Goal: Navigation & Orientation: Find specific page/section

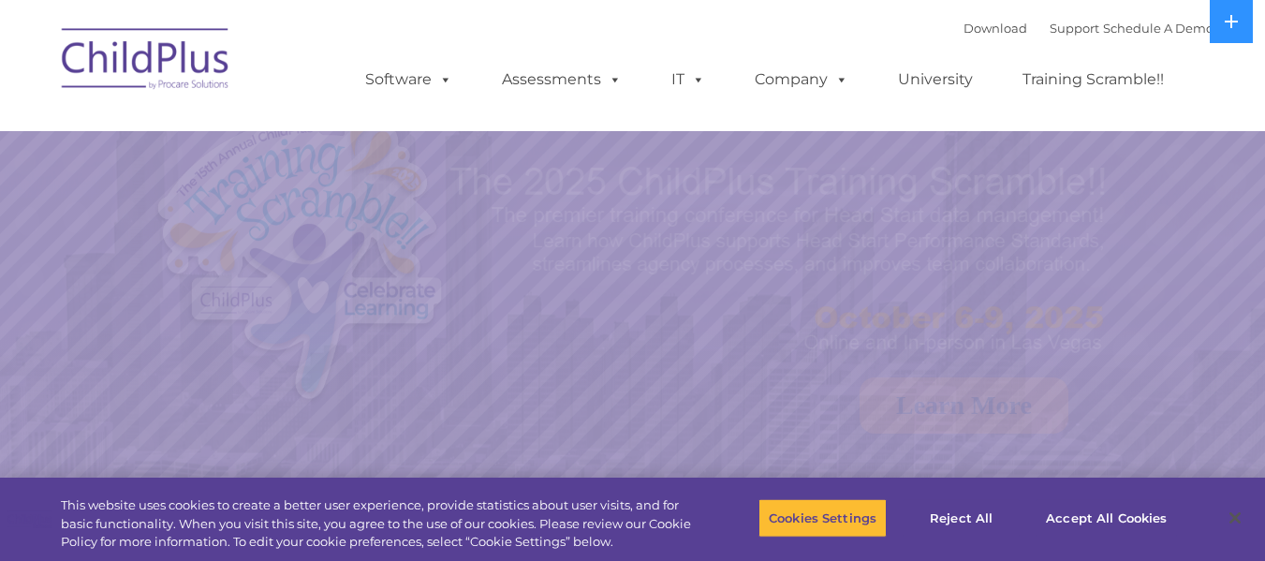
select select "MEDIUM"
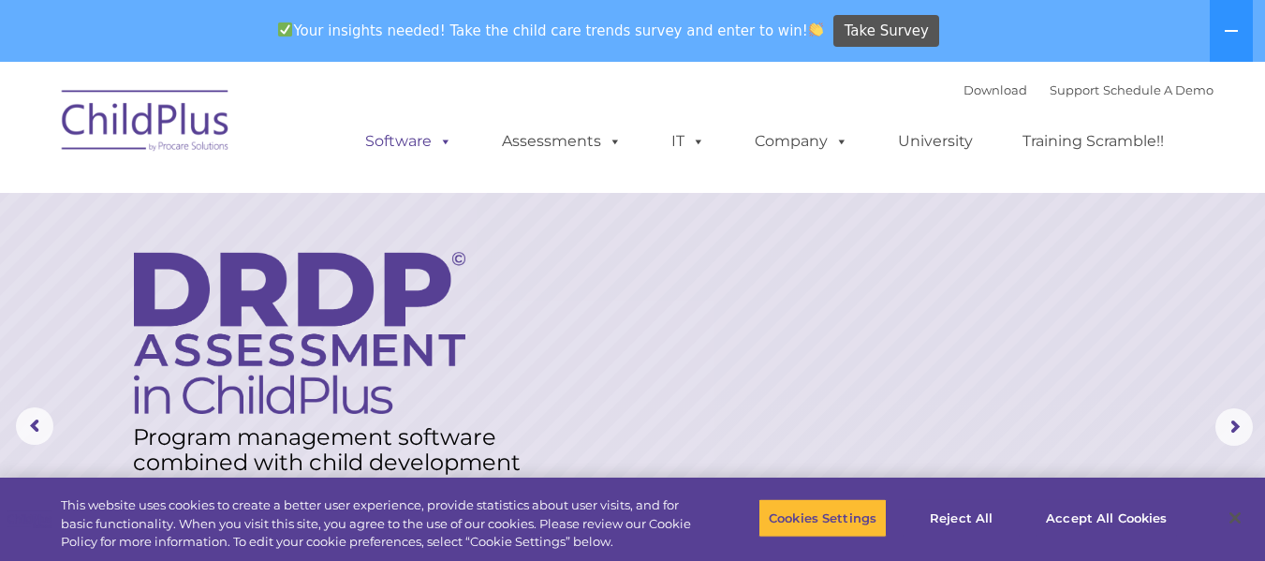
click at [450, 143] on span at bounding box center [442, 141] width 21 height 18
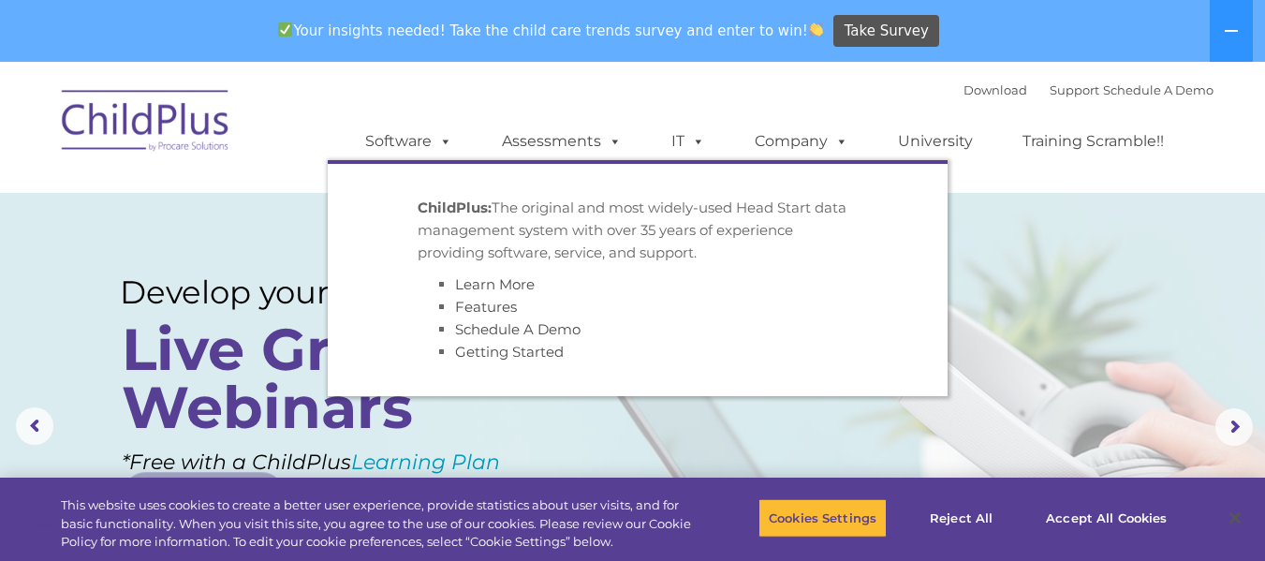
click at [737, 93] on div "Download Support | Schedule A Demo  MENU MENU Software ChildPlus: The original…" at bounding box center [770, 127] width 885 height 103
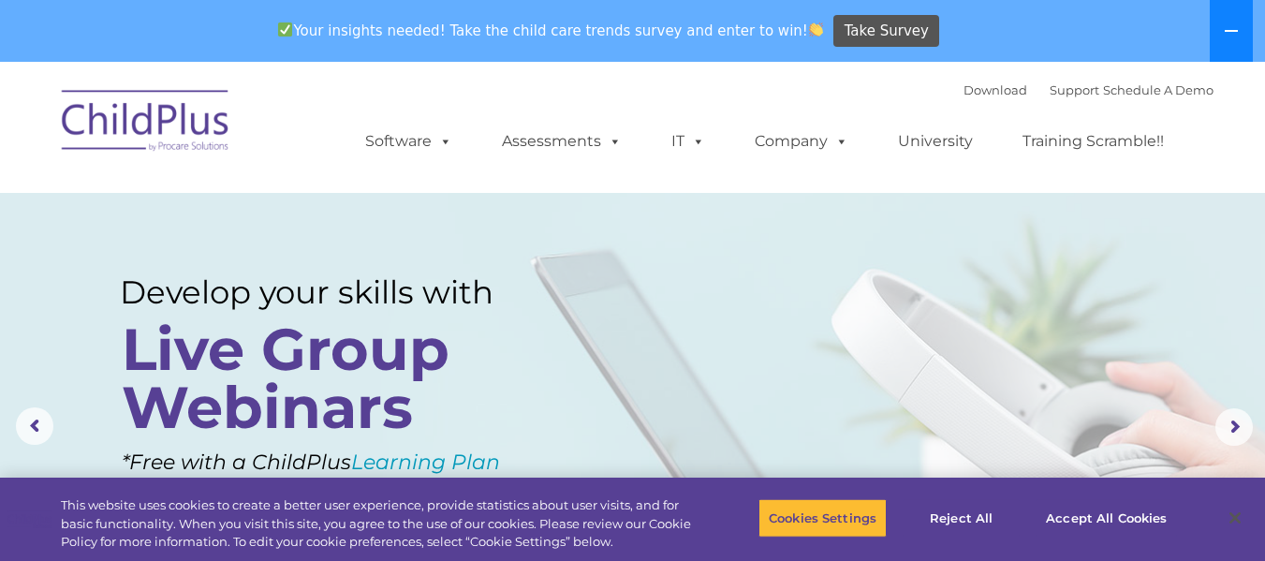
click at [1237, 37] on icon at bounding box center [1230, 30] width 15 height 15
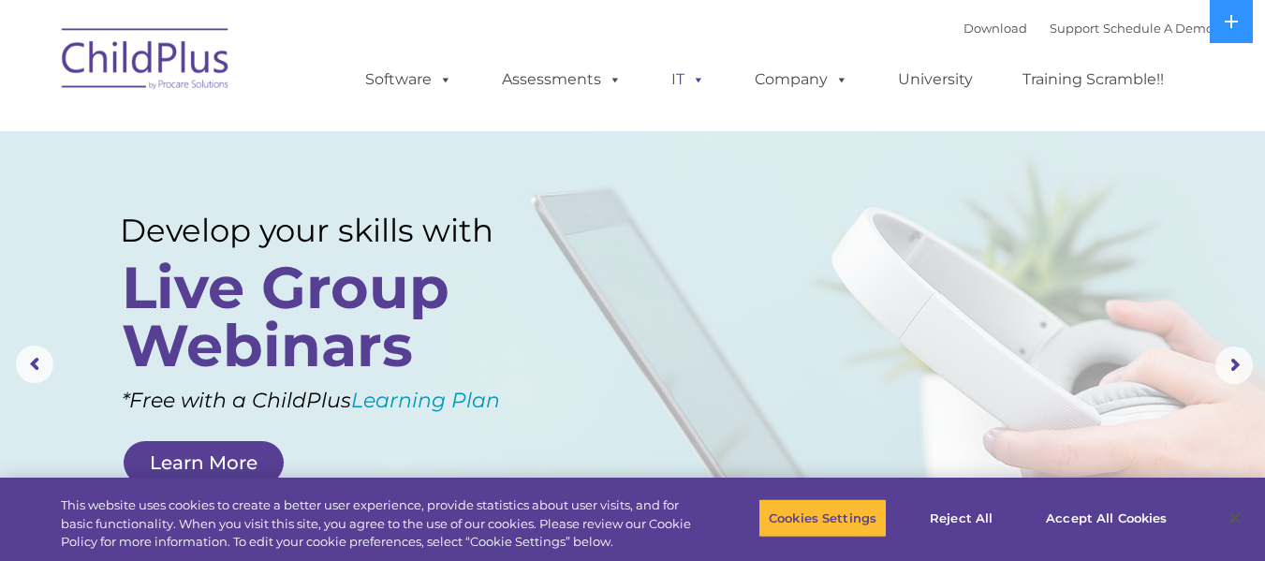
click at [684, 85] on span at bounding box center [694, 79] width 21 height 18
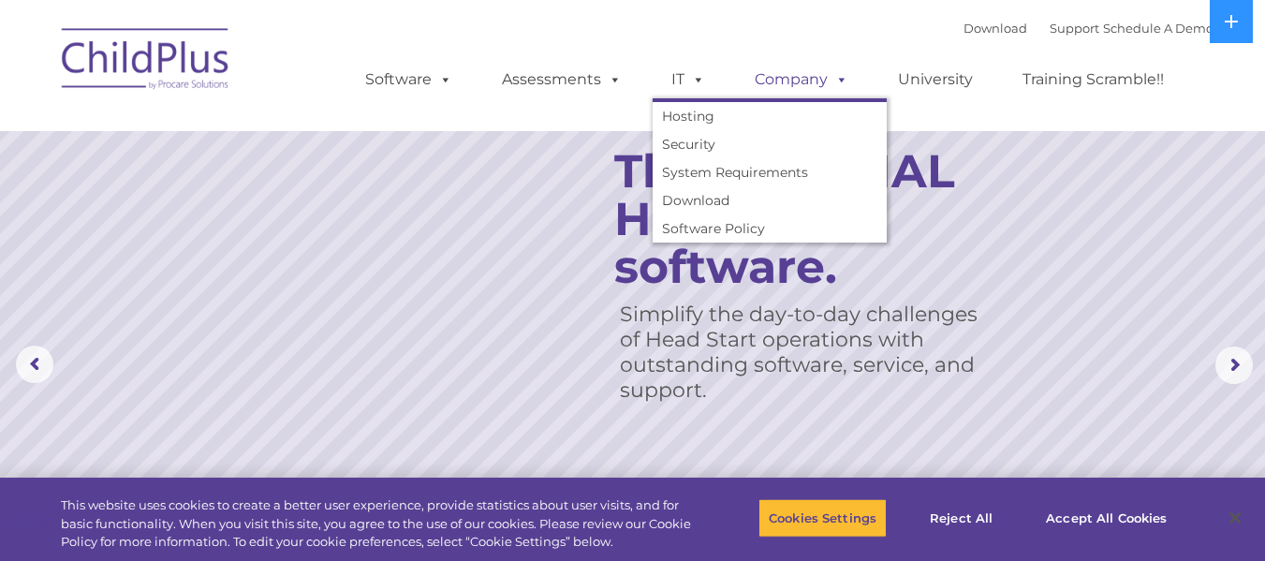
click at [802, 81] on link "Company" at bounding box center [801, 79] width 131 height 37
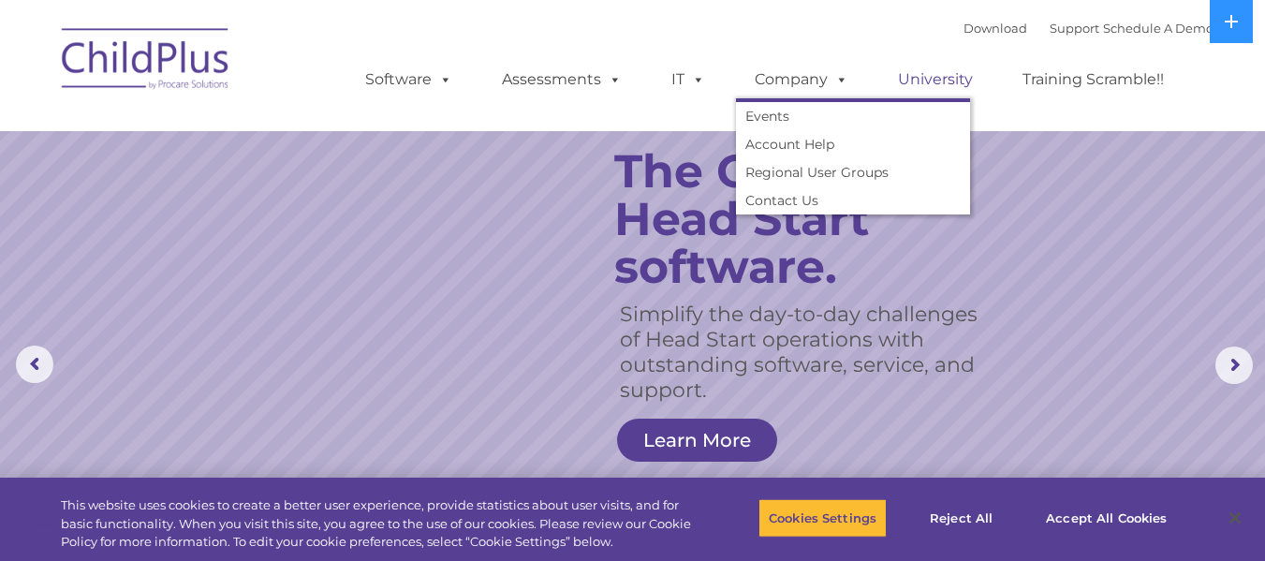
click at [940, 76] on link "University" at bounding box center [935, 79] width 112 height 37
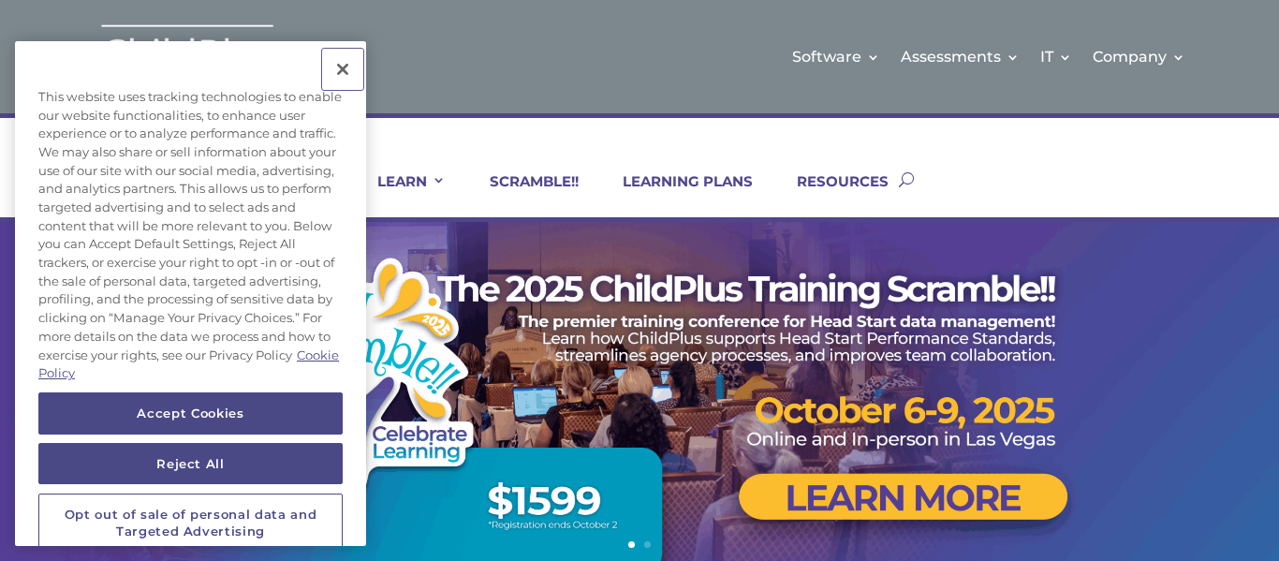
click at [345, 90] on button "Close" at bounding box center [342, 69] width 41 height 41
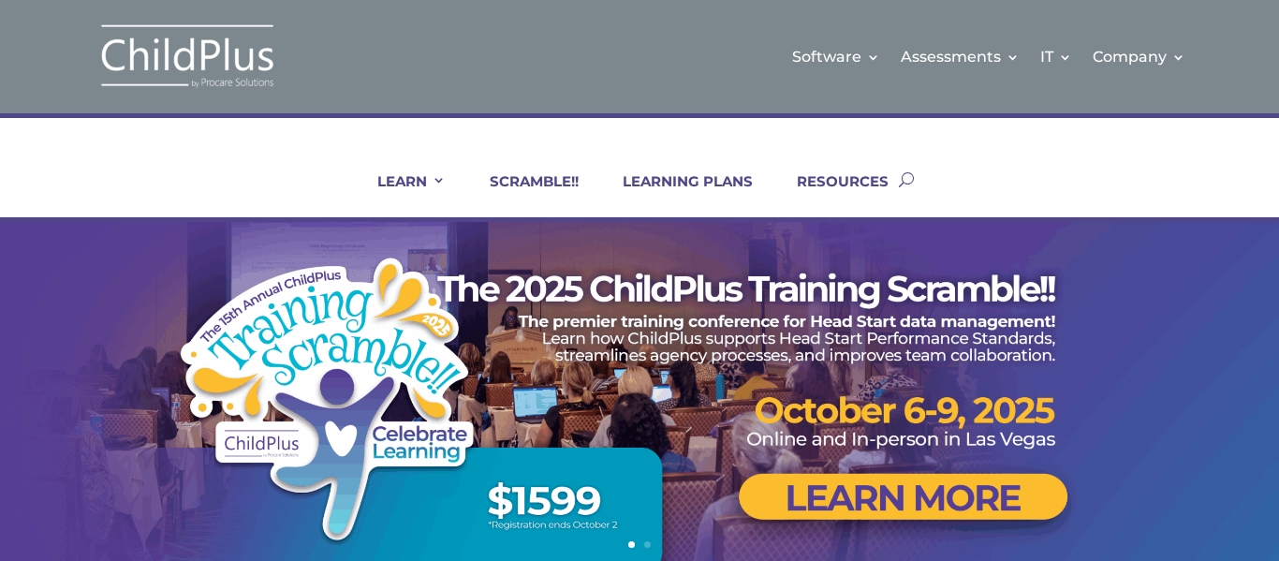
click at [348, 58] on div "Software Learn More Features Schedule A Demo Getting Started Assessments Learn …" at bounding box center [747, 57] width 876 height 76
click at [854, 184] on link "RESOURCES" at bounding box center [830, 194] width 115 height 45
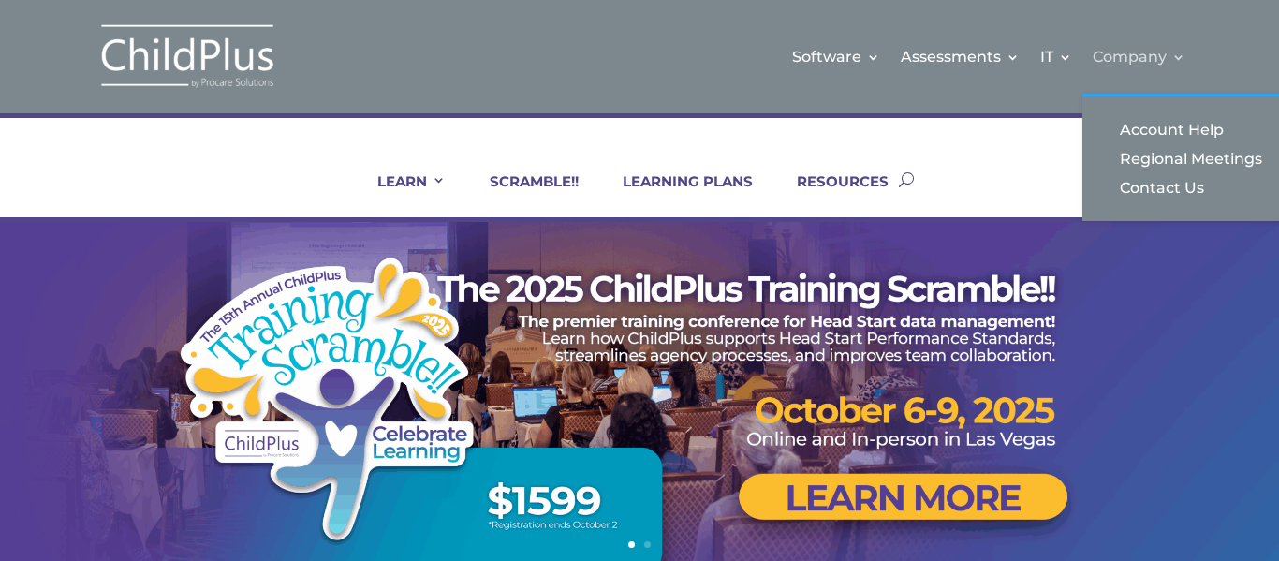
click at [1171, 64] on link "Company" at bounding box center [1138, 57] width 93 height 76
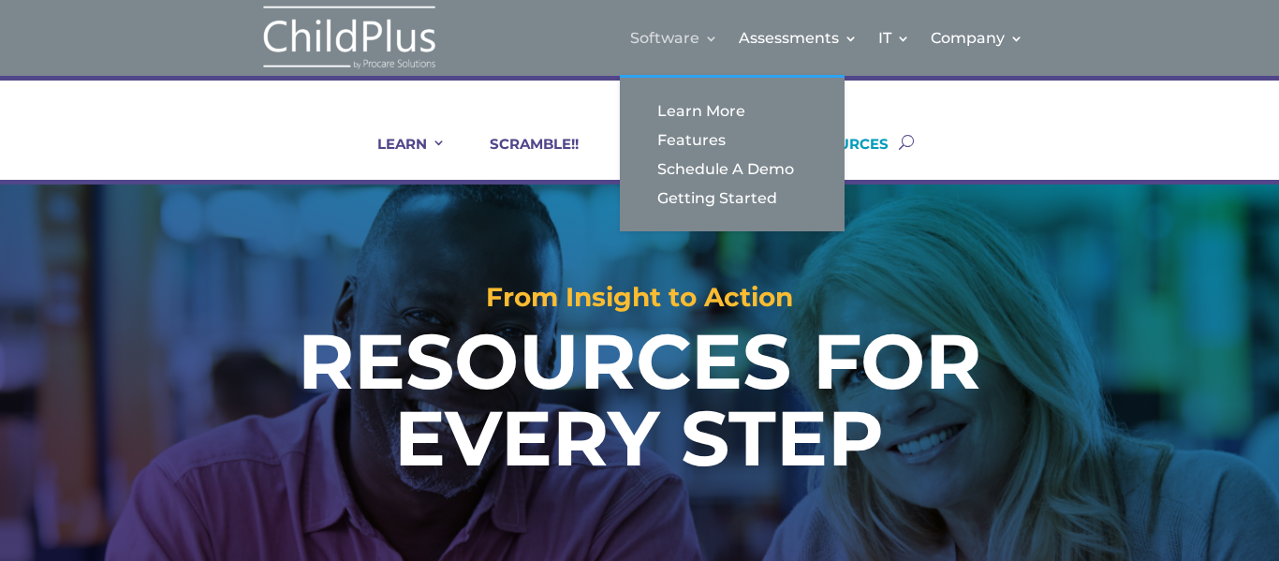
click at [711, 36] on link "Software" at bounding box center [674, 38] width 88 height 76
